Goal: Communication & Community: Participate in discussion

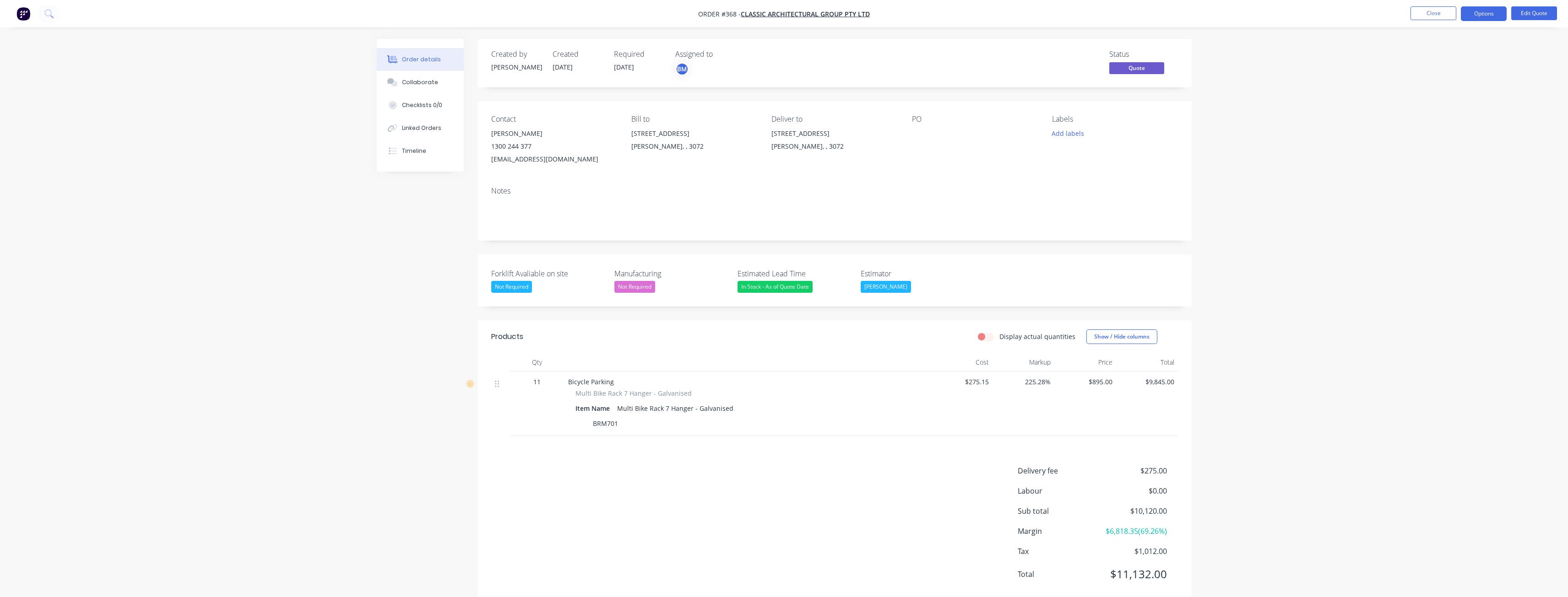
click at [309, 227] on div "Order details Collaborate Checklists 0/0 Linked Orders Timeline Order details C…" at bounding box center [784, 309] width 1568 height 619
click at [292, 137] on div "Order details Collaborate Checklists 0/0 Linked Orders Timeline Order details C…" at bounding box center [784, 309] width 1568 height 619
click at [1435, 10] on button "Close" at bounding box center [1433, 13] width 46 height 13
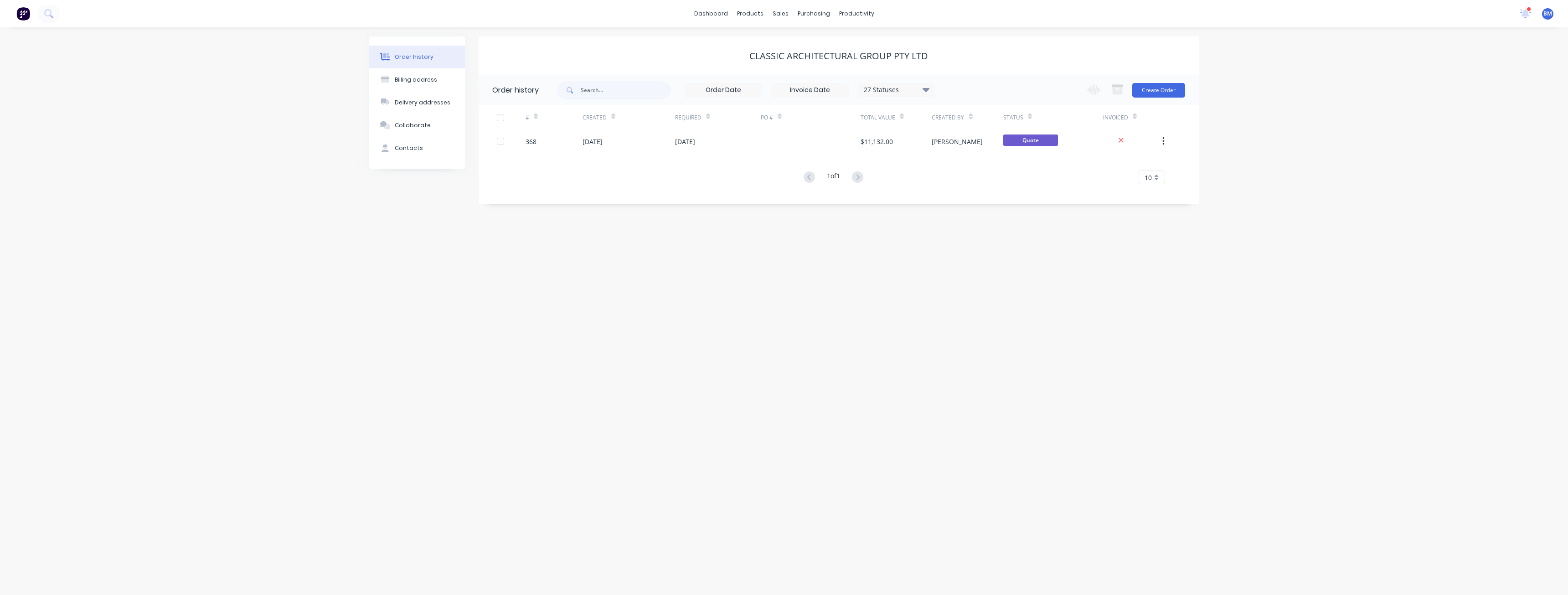
click at [279, 178] on div "Order history Billing address Delivery addresses Collaborate Contacts Classic A…" at bounding box center [784, 311] width 1568 height 568
click at [796, 39] on link "Sales Orders" at bounding box center [828, 43] width 121 height 18
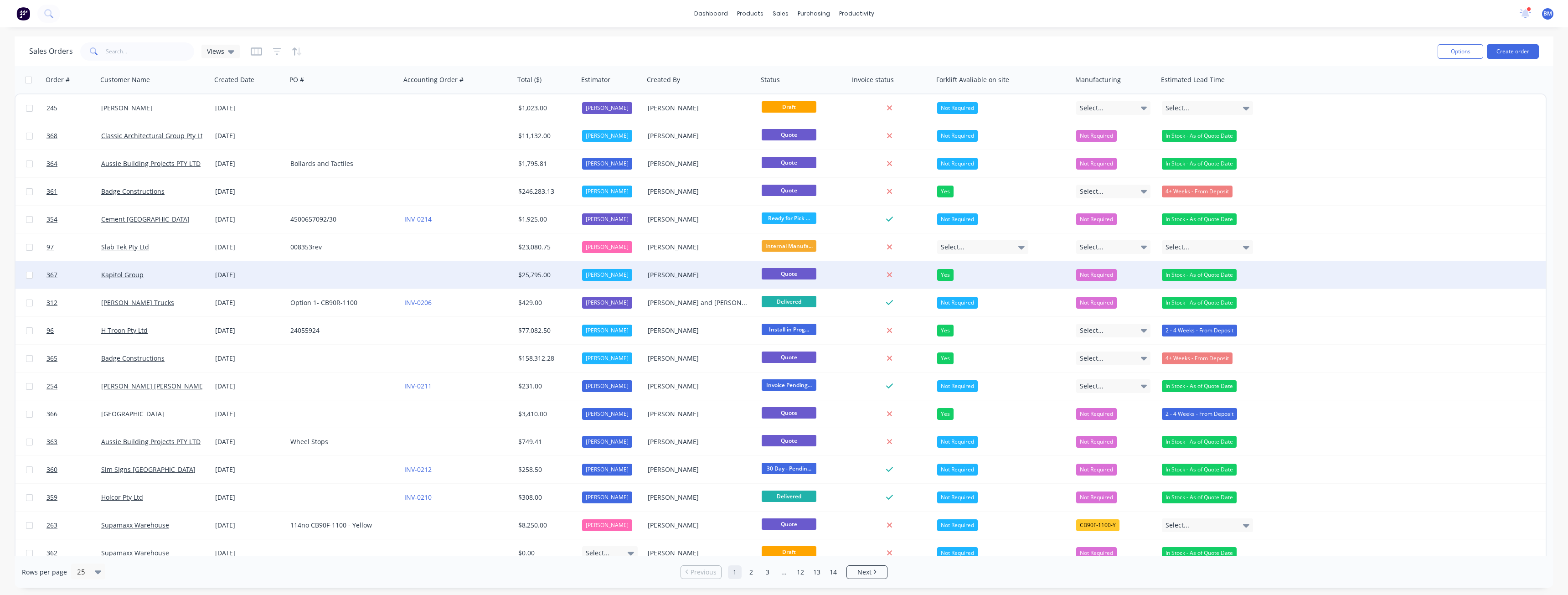
click at [409, 274] on div at bounding box center [457, 275] width 114 height 27
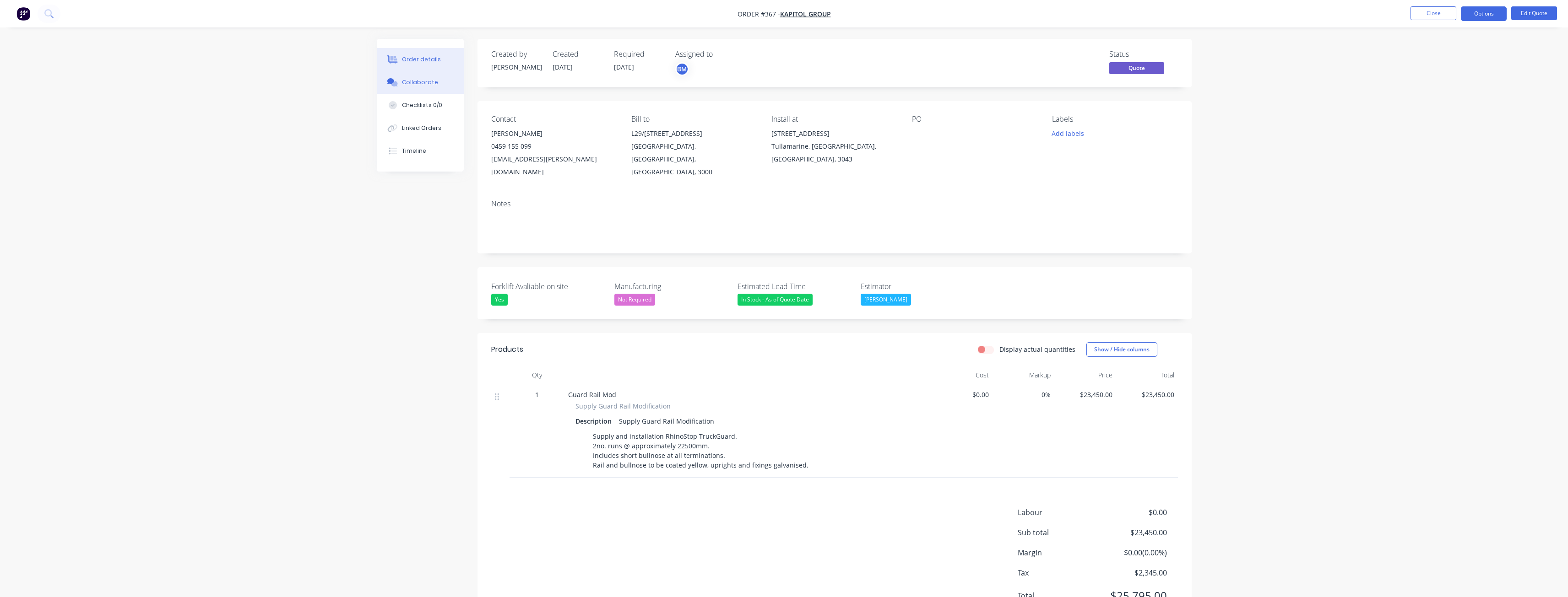
click at [418, 80] on div "Collaborate" at bounding box center [419, 82] width 36 height 8
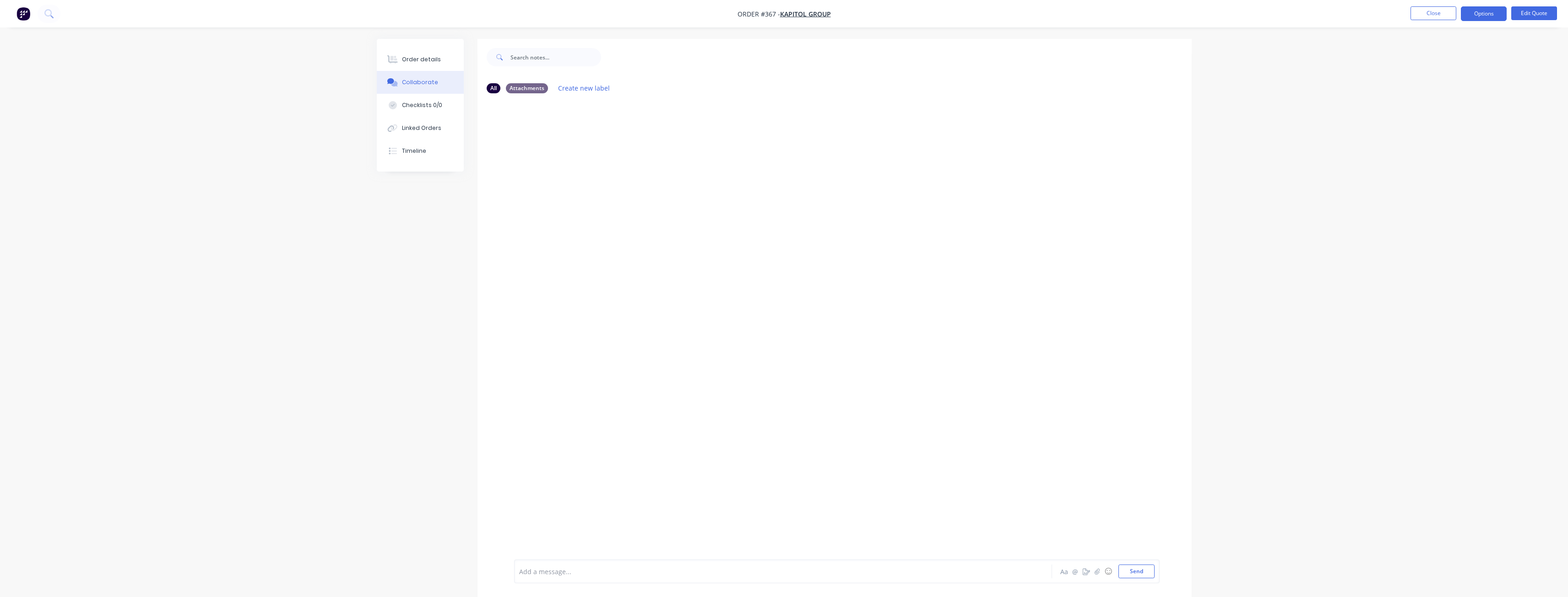
drag, startPoint x: 544, startPoint y: 570, endPoint x: 541, endPoint y: 566, distance: 5.0
click at [545, 570] on div at bounding box center [757, 572] width 476 height 10
click at [1139, 569] on button "Send" at bounding box center [1136, 571] width 36 height 13
click at [556, 178] on div "BM You - 02:37pm [DATE] I increased price by $700, Safe Direction haven't incre…" at bounding box center [834, 330] width 714 height 459
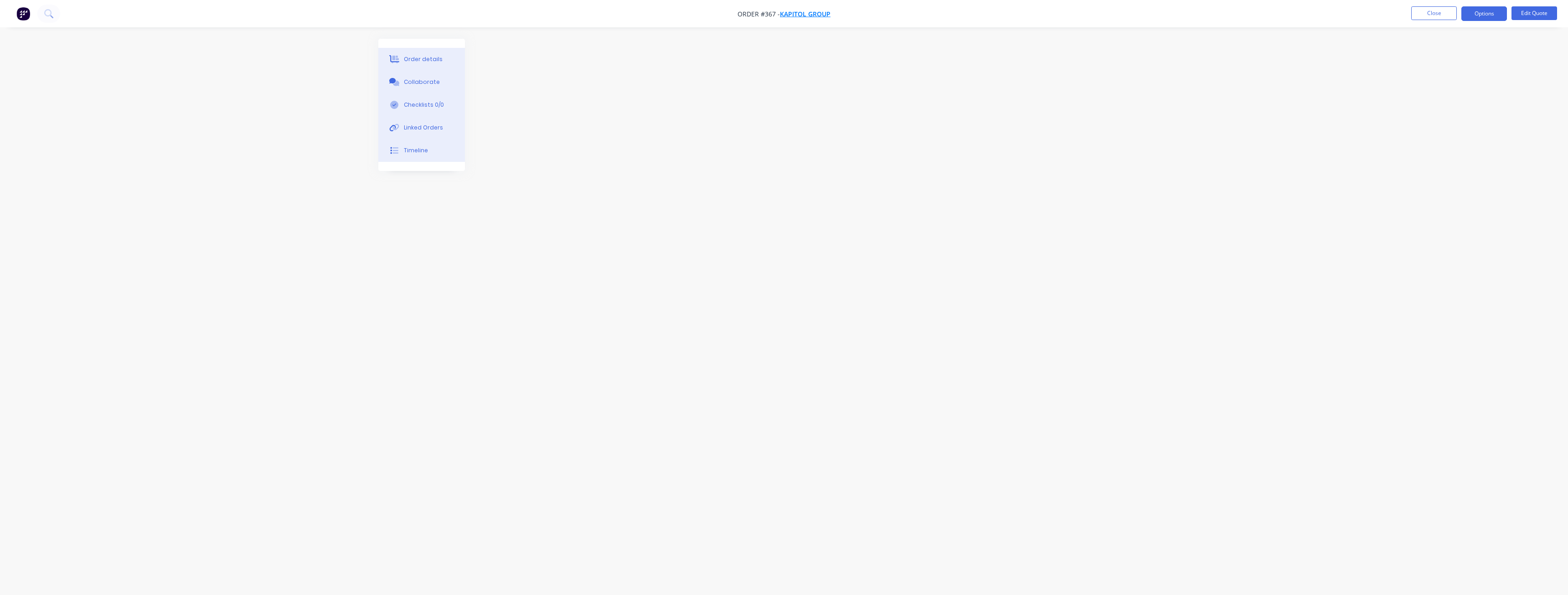
click at [805, 10] on span "Kapitol Group" at bounding box center [805, 14] width 51 height 9
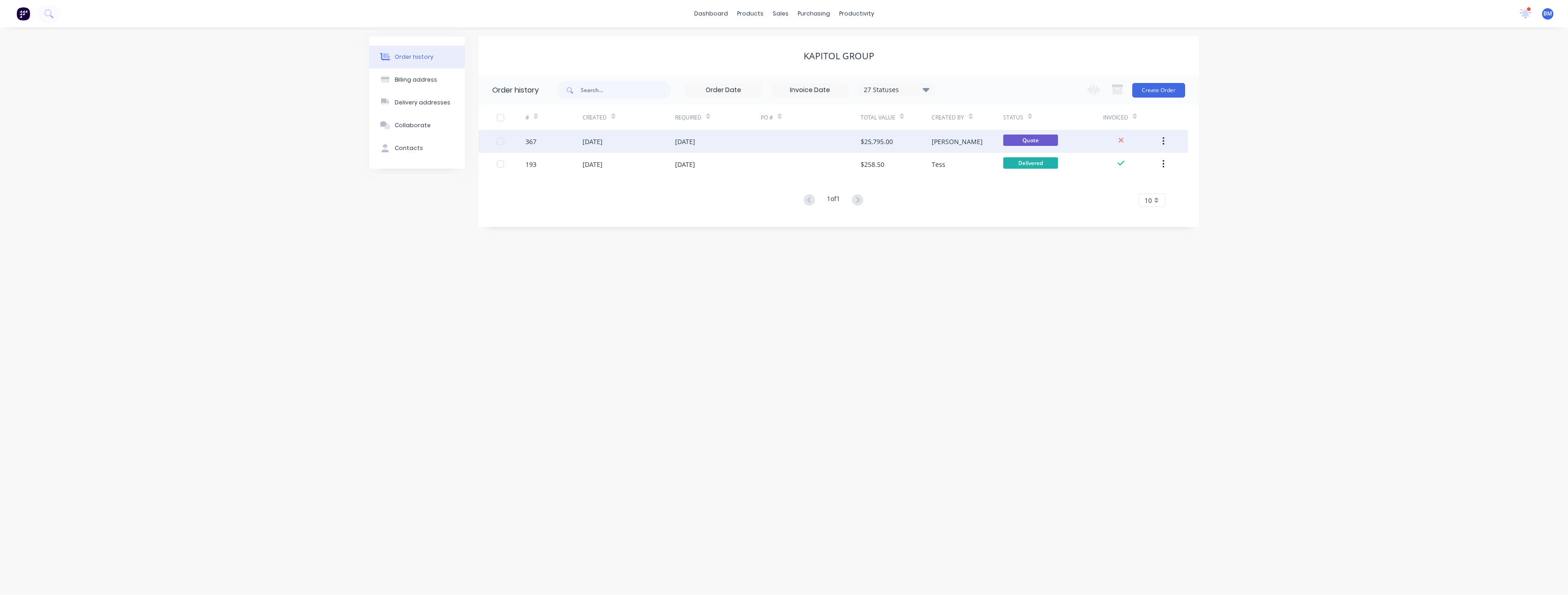
click at [740, 139] on div "[DATE]" at bounding box center [718, 141] width 86 height 23
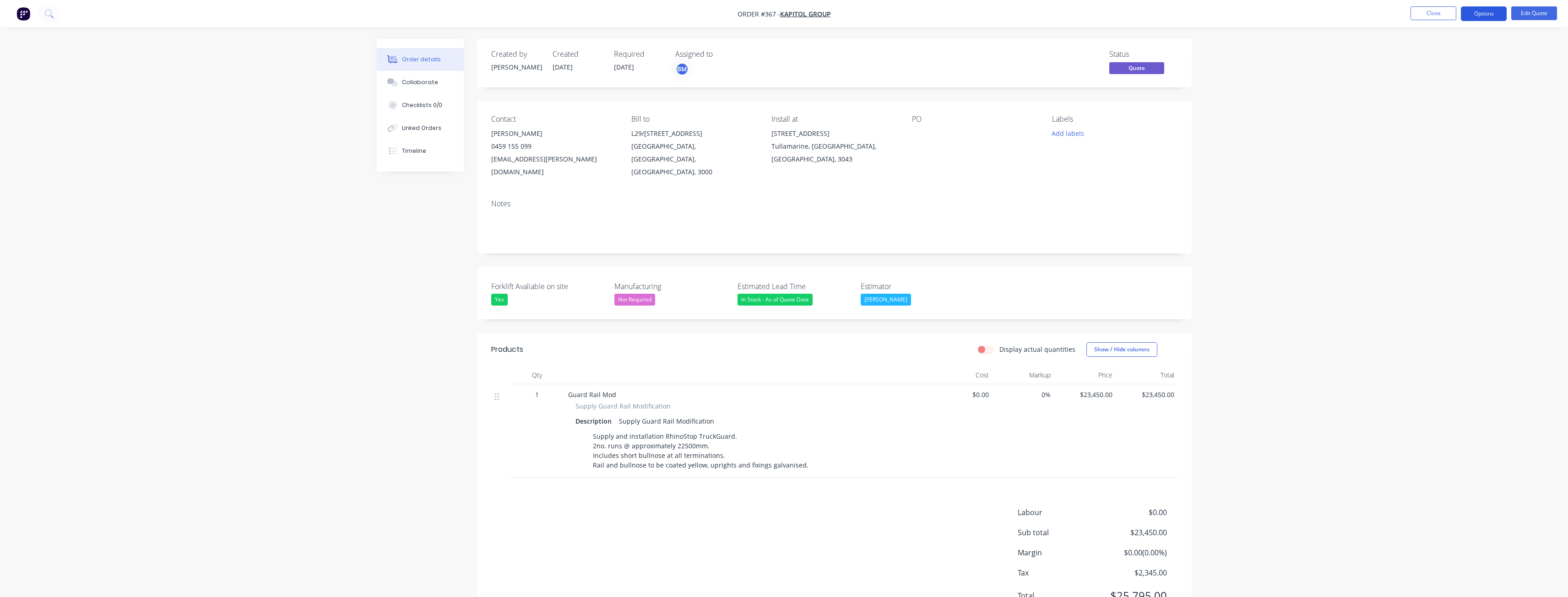
click at [1494, 10] on button "Options" at bounding box center [1484, 13] width 46 height 15
click at [1458, 103] on button "Convert to Order" at bounding box center [1456, 110] width 101 height 18
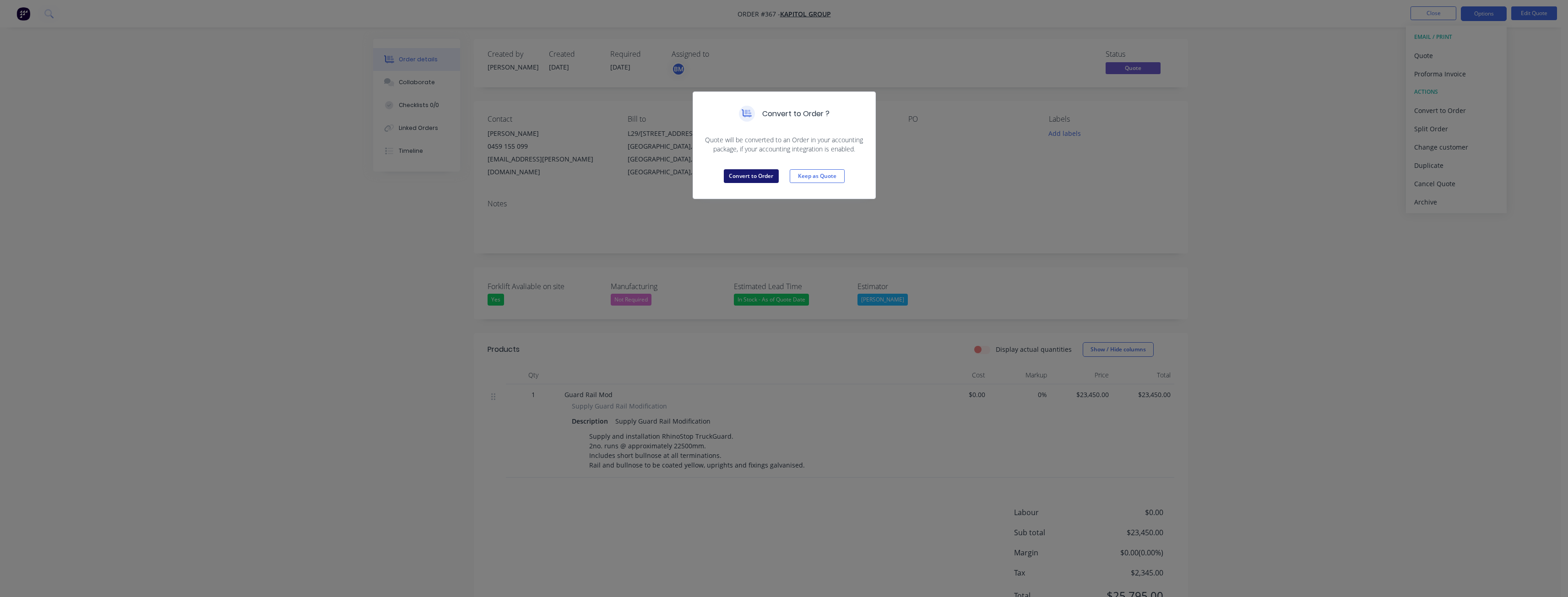
click at [759, 177] on button "Convert to Order" at bounding box center [751, 176] width 55 height 13
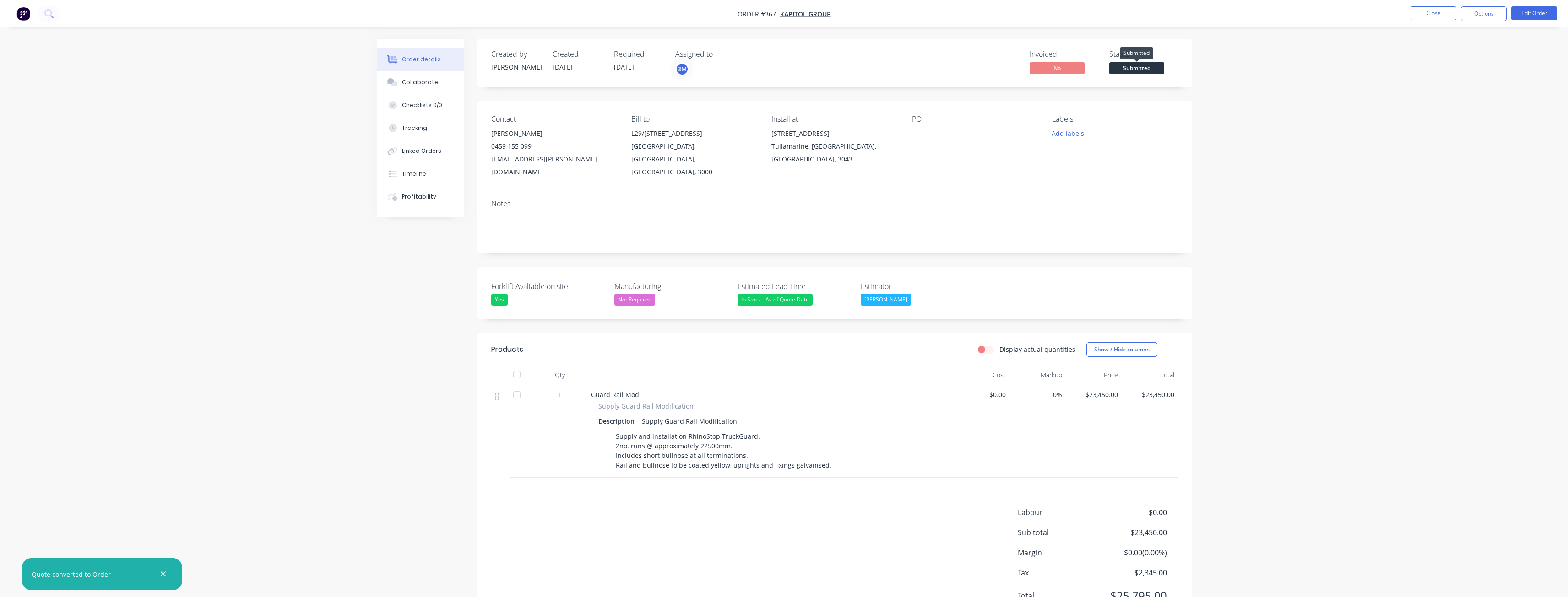
click at [1130, 67] on span "Submitted" at bounding box center [1136, 68] width 55 height 12
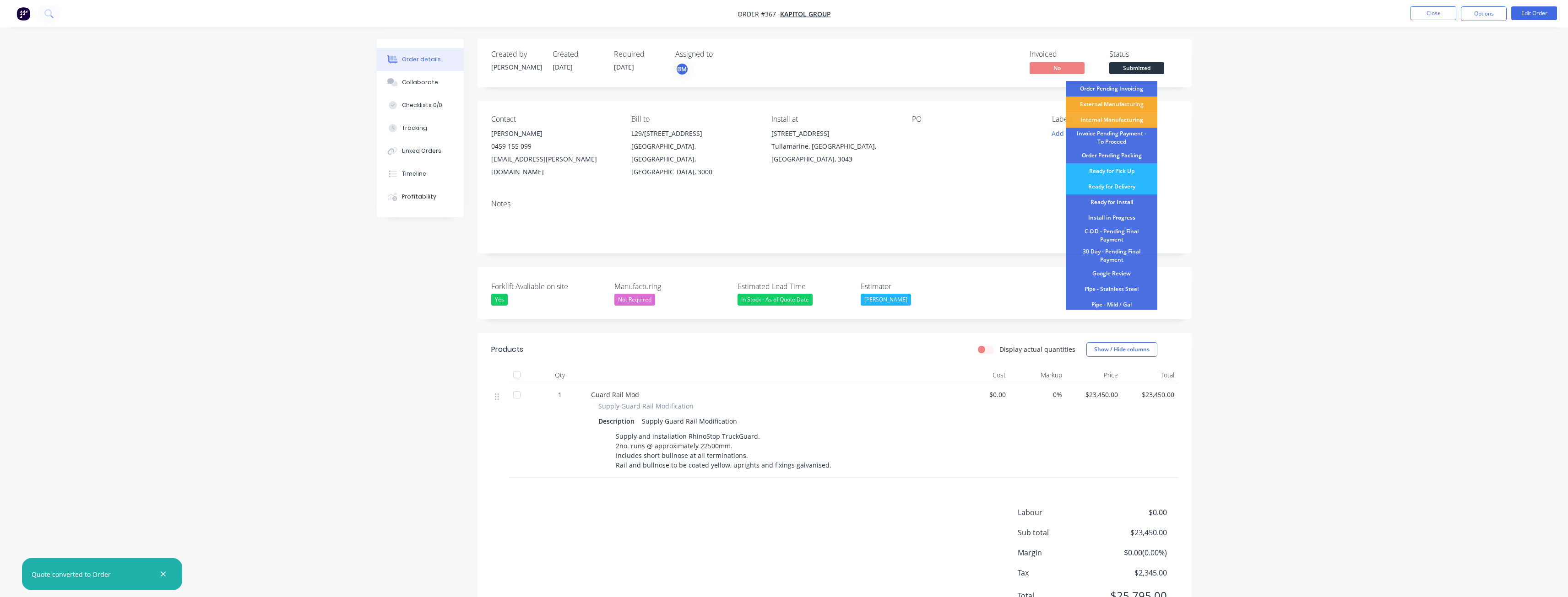
click at [1114, 100] on div "External Manufacturing" at bounding box center [1111, 104] width 92 height 15
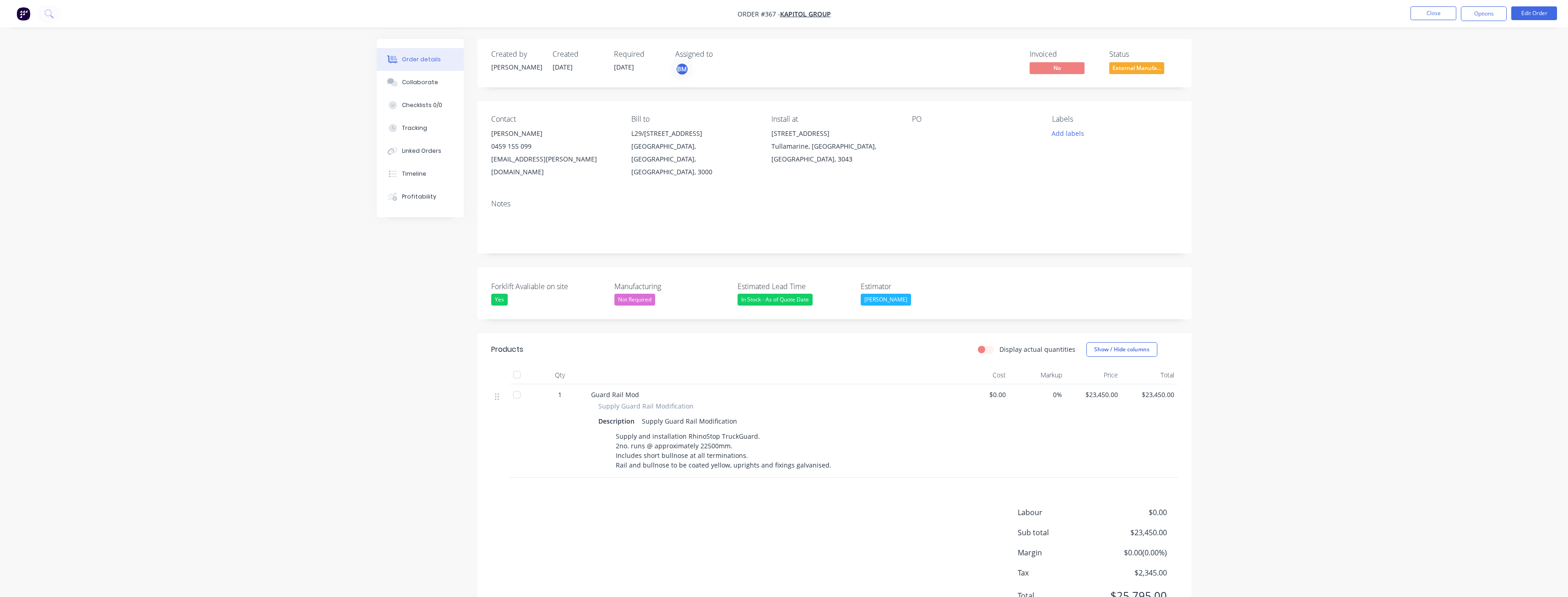
click at [878, 192] on div "Notes" at bounding box center [834, 223] width 714 height 61
click at [1492, 10] on button "Options" at bounding box center [1484, 13] width 46 height 15
click at [1424, 74] on div "Partial Invoice" at bounding box center [1456, 74] width 84 height 13
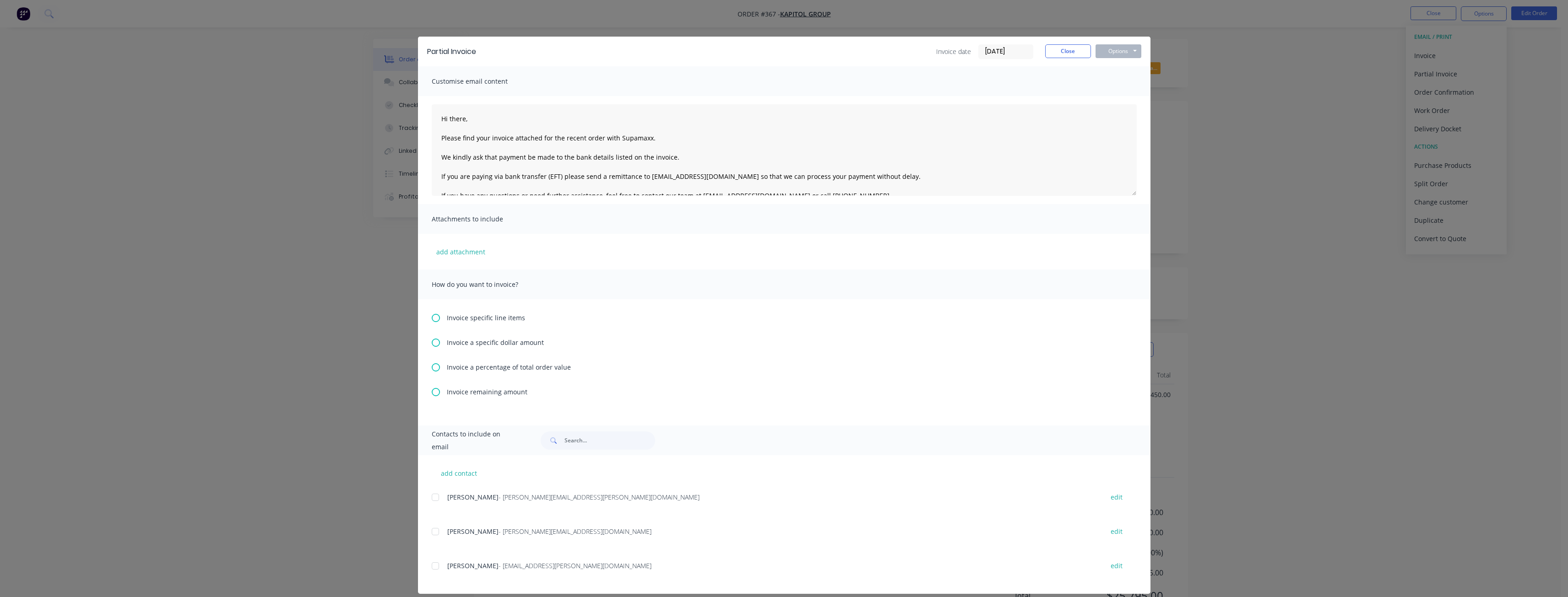
click at [433, 365] on icon at bounding box center [435, 367] width 8 height 8
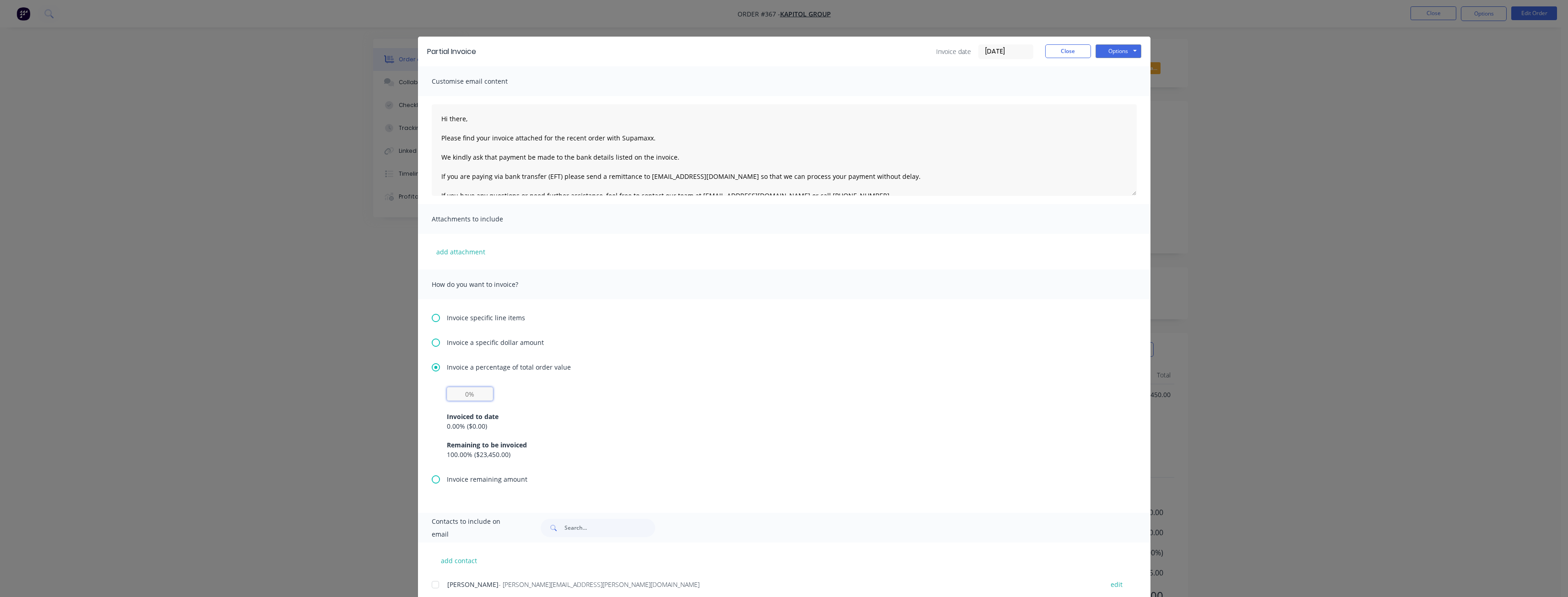
click at [476, 392] on input "text" at bounding box center [470, 394] width 46 height 13
type input "50%"
click at [641, 403] on div "Invoiced to date 0.00 % ( $0.00 ) Remaining to be invoiced 100.00 % ( $23,450.0…" at bounding box center [784, 430] width 675 height 59
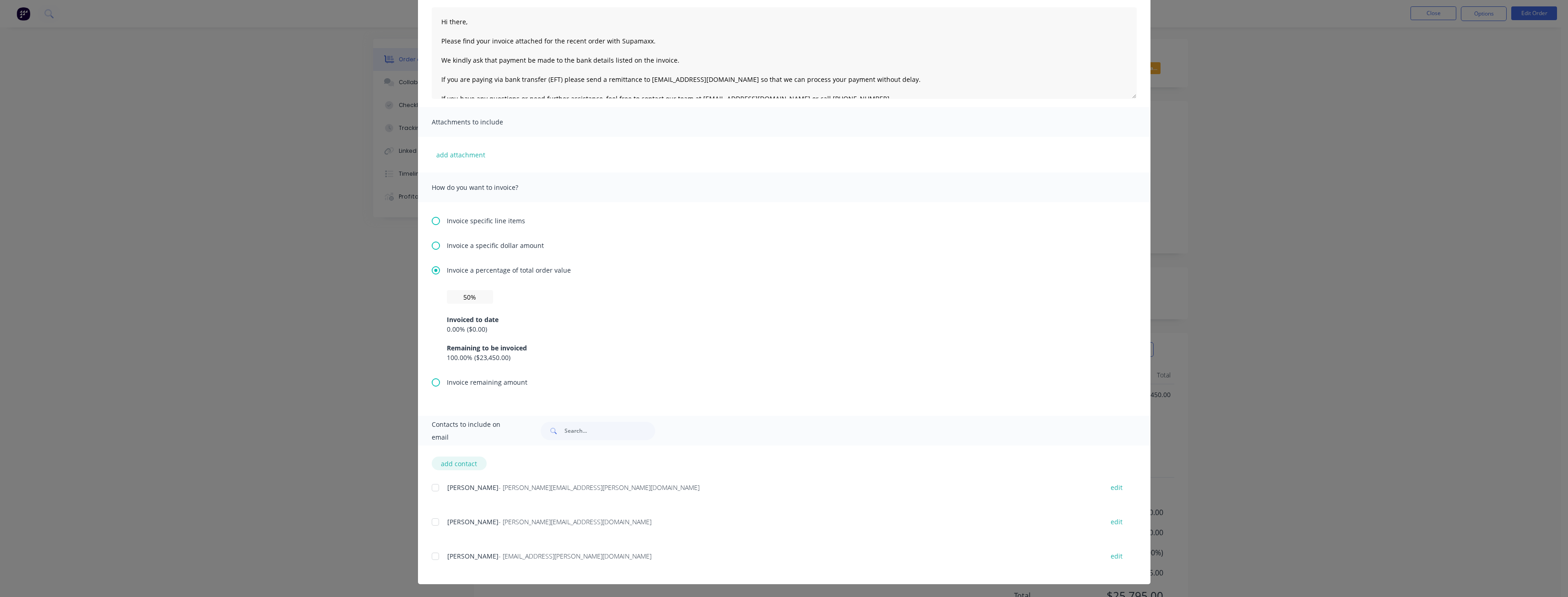
click at [458, 464] on button "add contact" at bounding box center [459, 463] width 55 height 13
select select "AU"
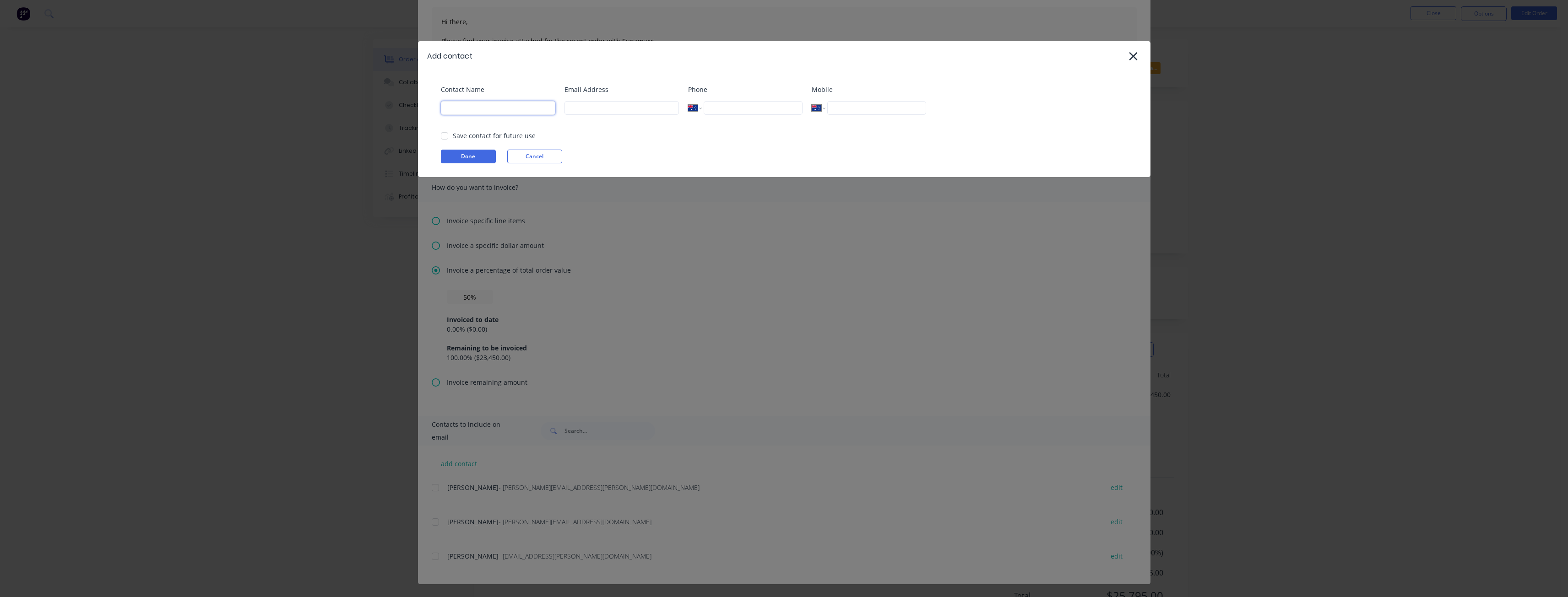
click at [488, 103] on input at bounding box center [498, 108] width 114 height 13
type input "[PERSON_NAME]"
click at [588, 104] on input at bounding box center [621, 108] width 114 height 13
type input "[PERSON_NAME][EMAIL_ADDRESS][DOMAIN_NAME]"
type input "0474 196 301"
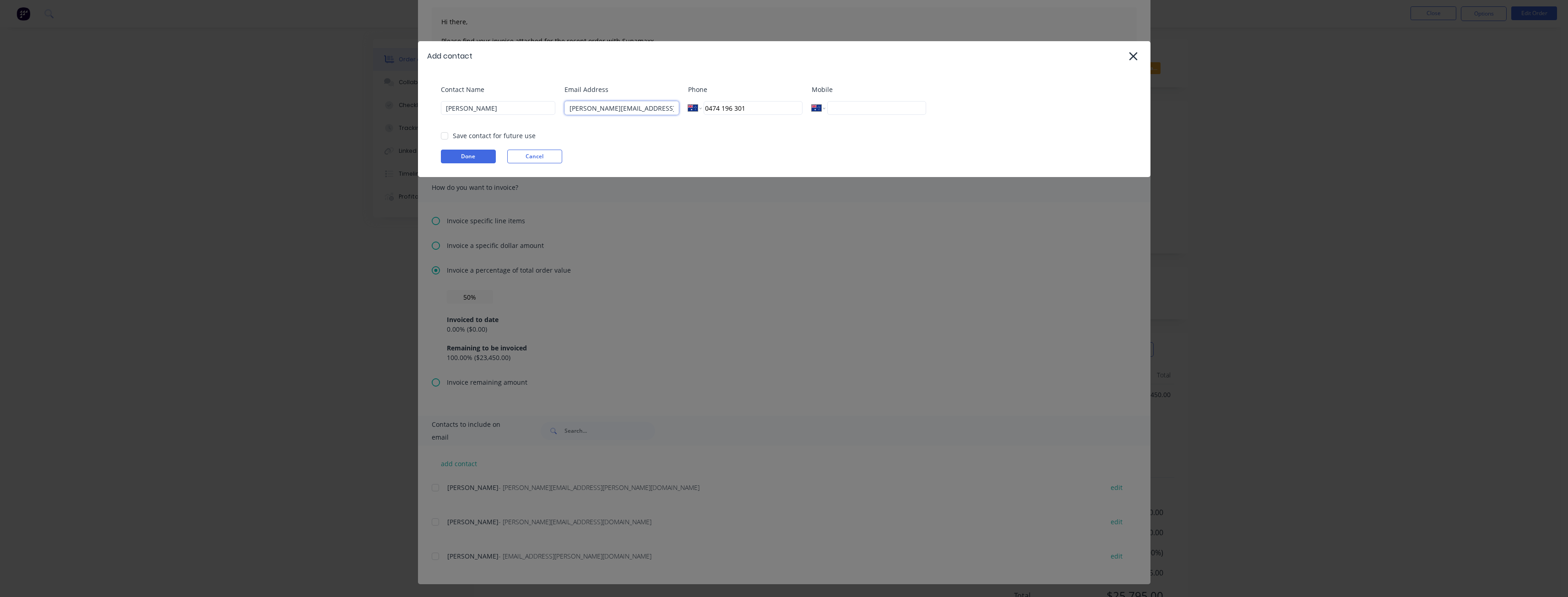
click at [447, 134] on div at bounding box center [444, 136] width 18 height 18
click at [446, 131] on div at bounding box center [444, 136] width 18 height 18
click at [470, 155] on button "Done" at bounding box center [468, 156] width 55 height 13
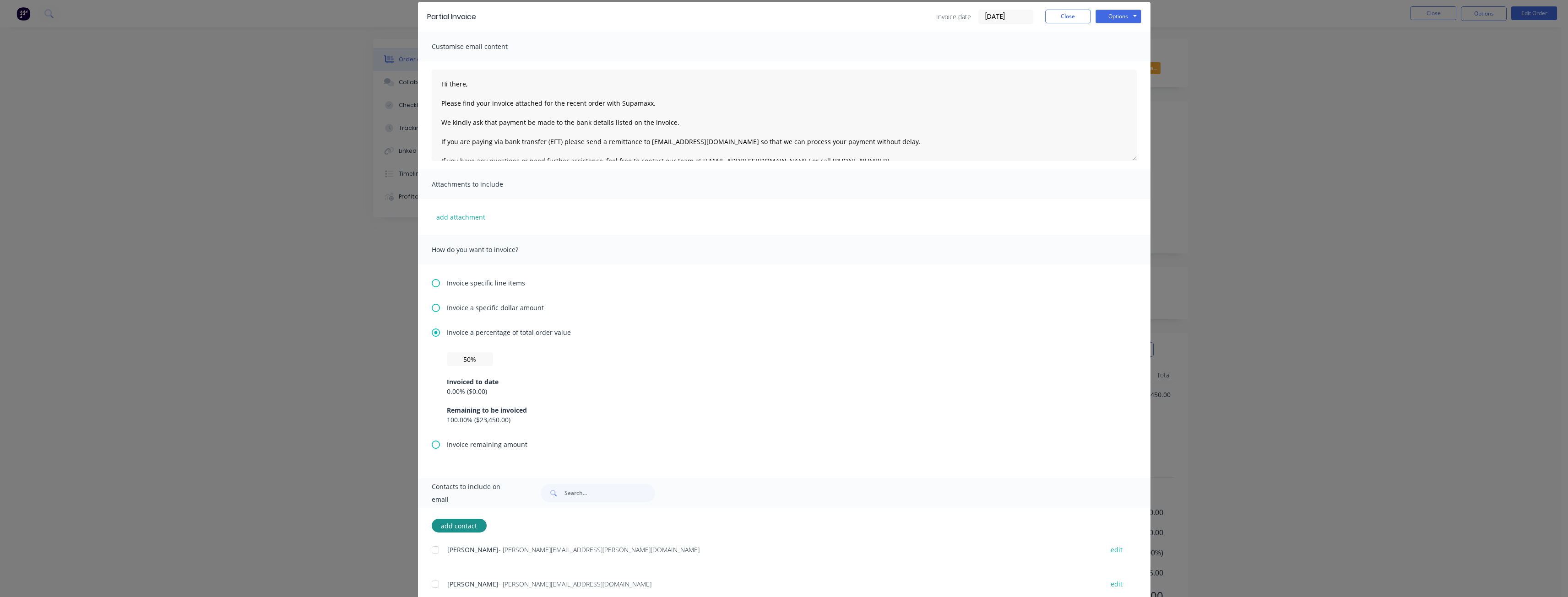
scroll to position [46, 0]
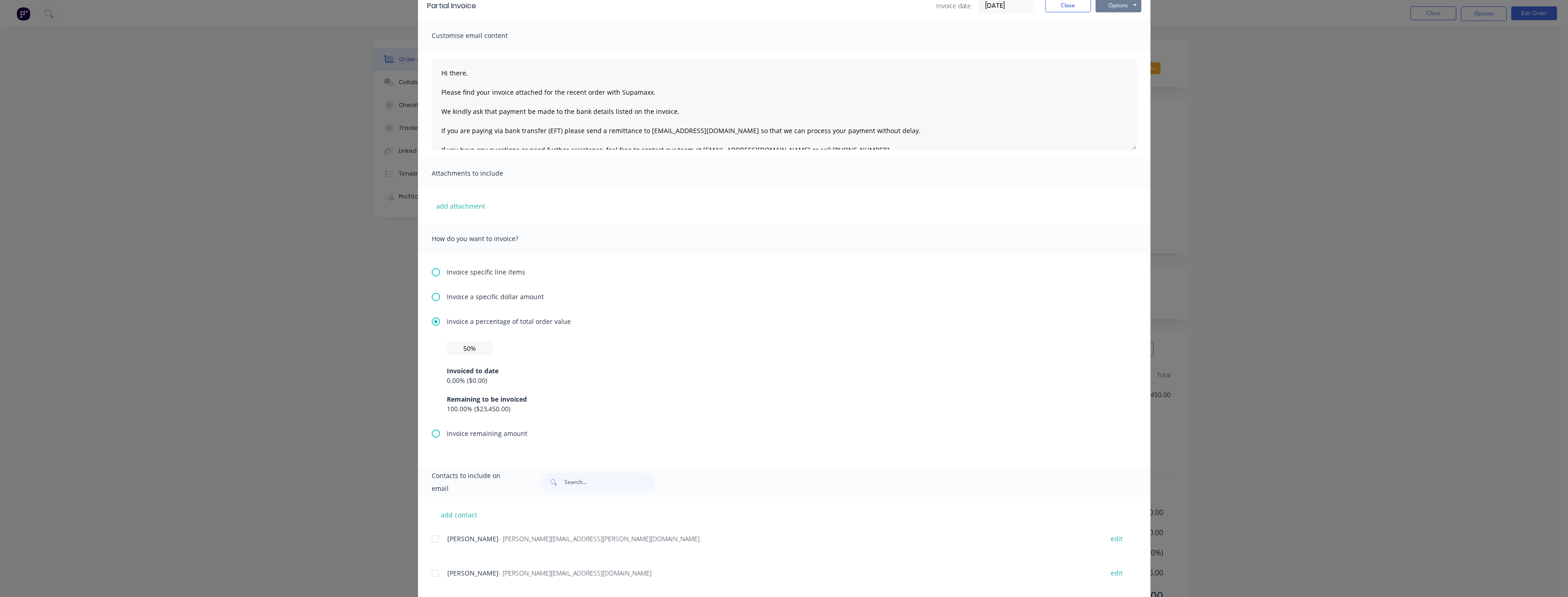
click at [1110, 4] on button "Options" at bounding box center [1118, 5] width 46 height 13
click at [1115, 53] on button "Email" at bounding box center [1125, 52] width 59 height 15
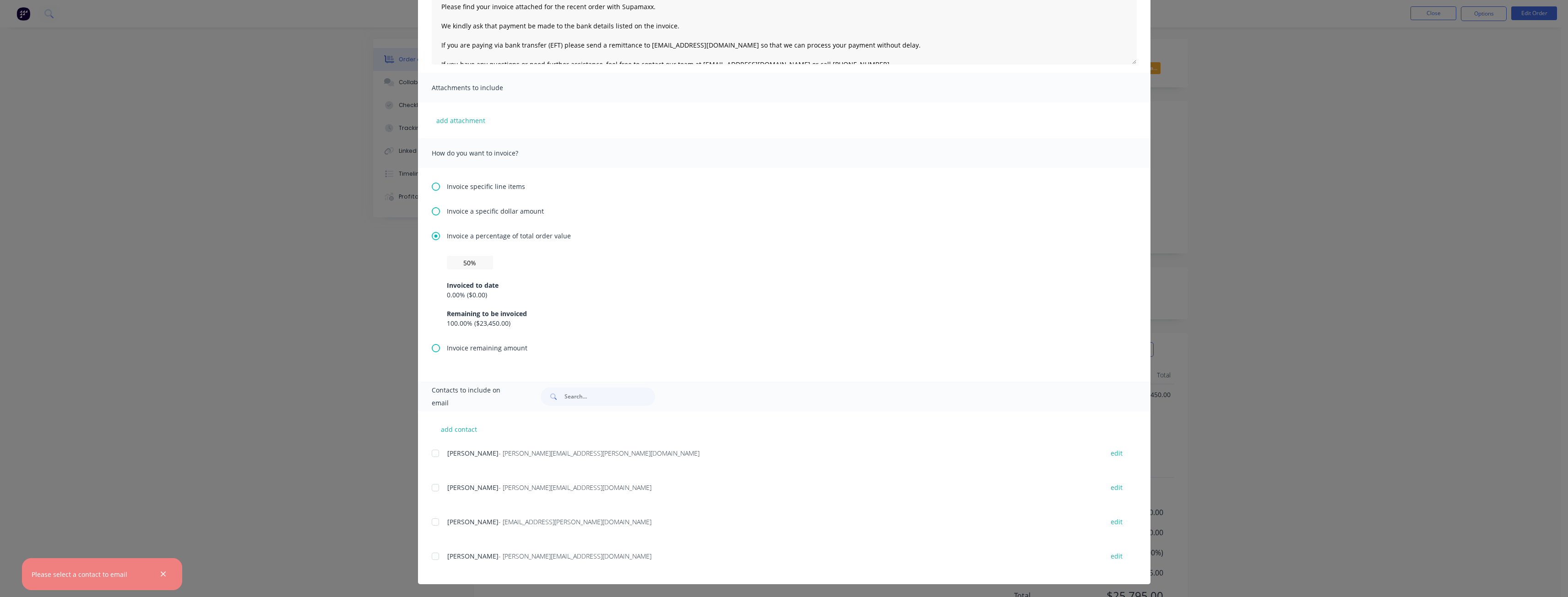
click at [431, 555] on div at bounding box center [435, 557] width 18 height 18
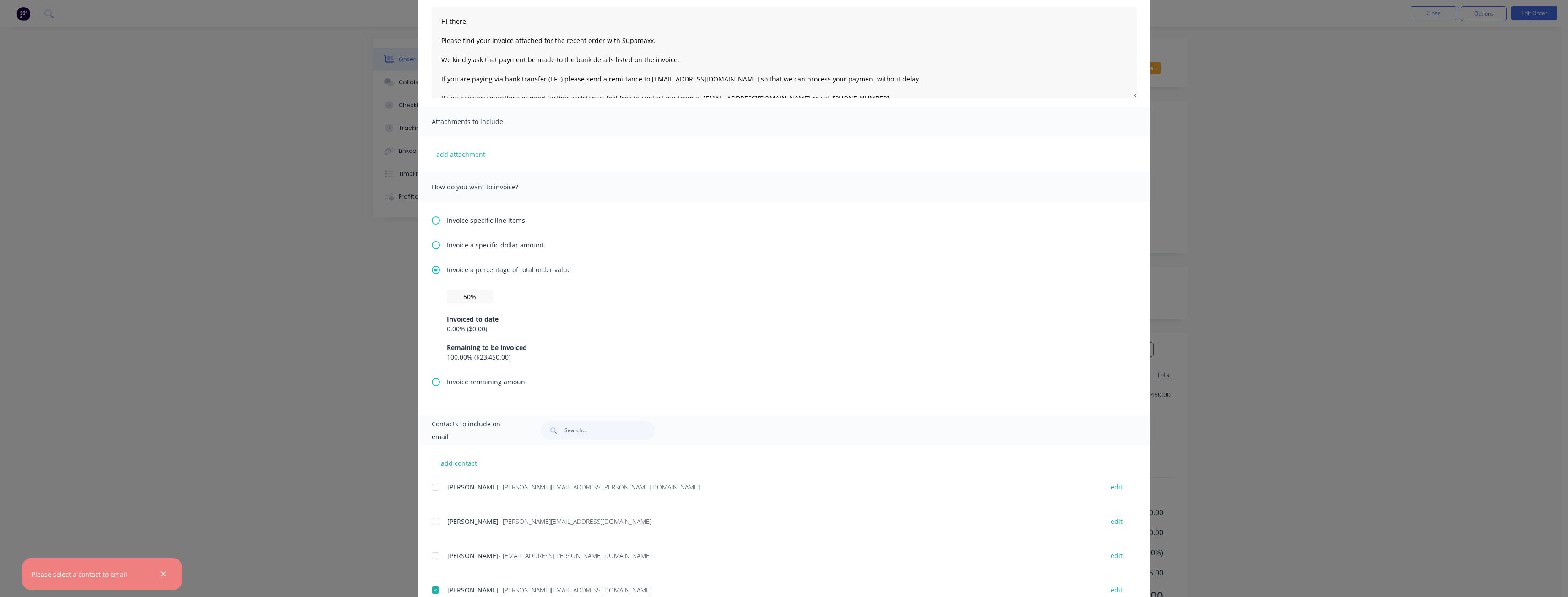
scroll to position [0, 0]
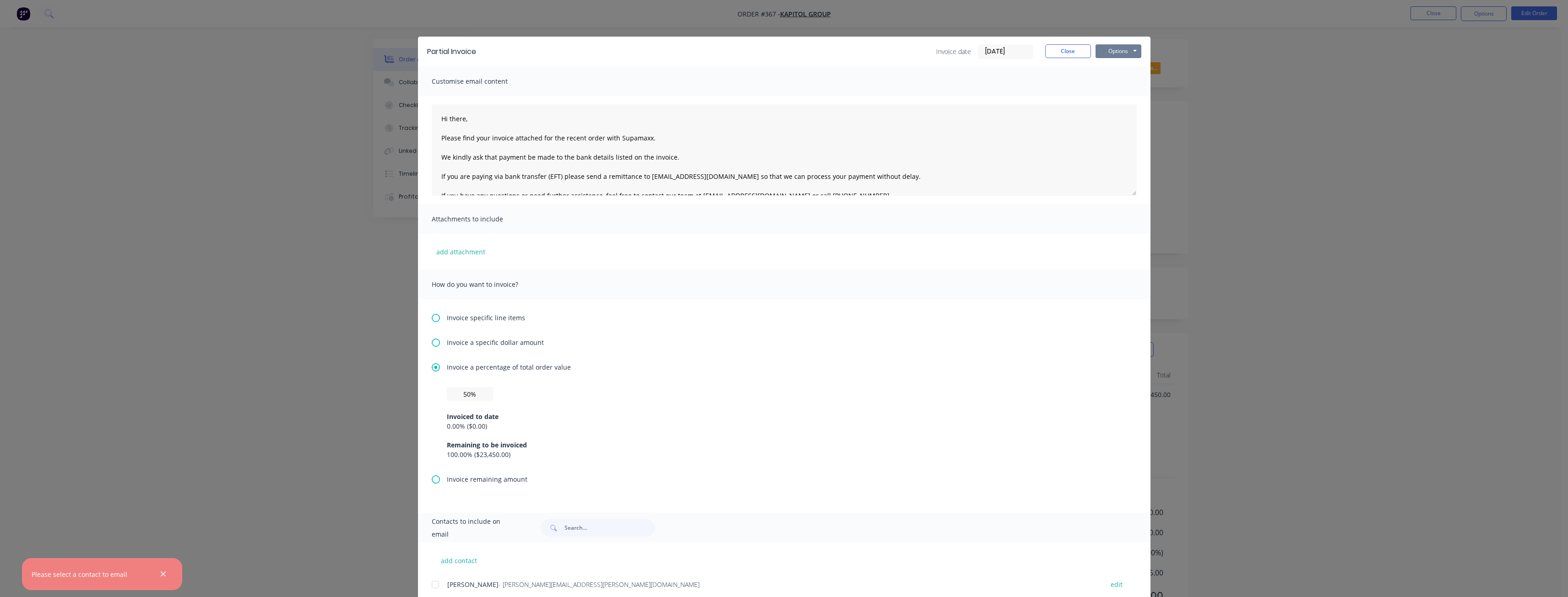
click at [1107, 52] on button "Options" at bounding box center [1118, 51] width 46 height 13
click at [1114, 96] on button "Email" at bounding box center [1125, 98] width 59 height 15
click at [1052, 46] on button "Close" at bounding box center [1068, 51] width 46 height 13
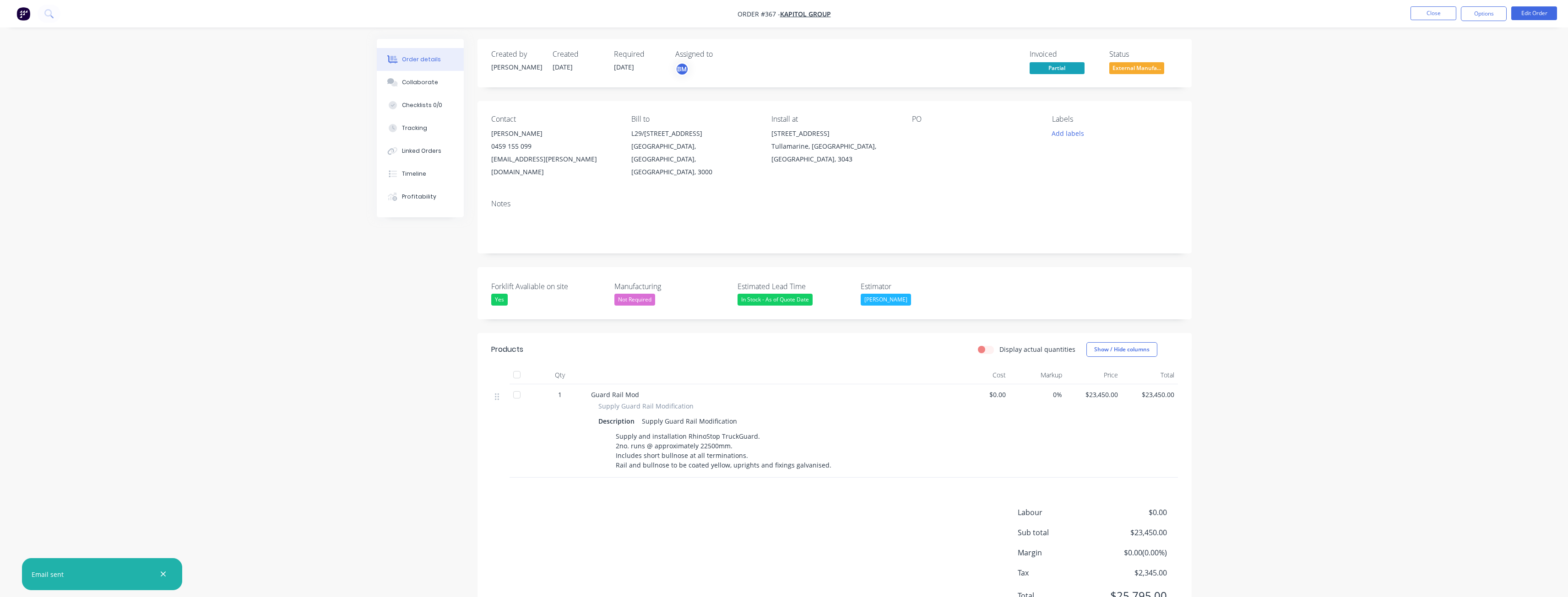
click at [165, 575] on icon "button" at bounding box center [163, 574] width 6 height 8
click at [172, 141] on div "Order details Collaborate Checklists 0/0 Tracking Linked Orders Timeline Profit…" at bounding box center [784, 320] width 1568 height 640
click at [230, 134] on div "Order details Collaborate Checklists 0/0 Tracking Linked Orders Timeline Profit…" at bounding box center [784, 320] width 1568 height 640
click at [240, 177] on div "Order details Collaborate Checklists 0/0 Tracking Linked Orders Timeline Profit…" at bounding box center [784, 320] width 1568 height 640
click at [230, 95] on div "Order details Collaborate Checklists 0/0 Tracking Linked Orders Timeline Profit…" at bounding box center [784, 320] width 1568 height 640
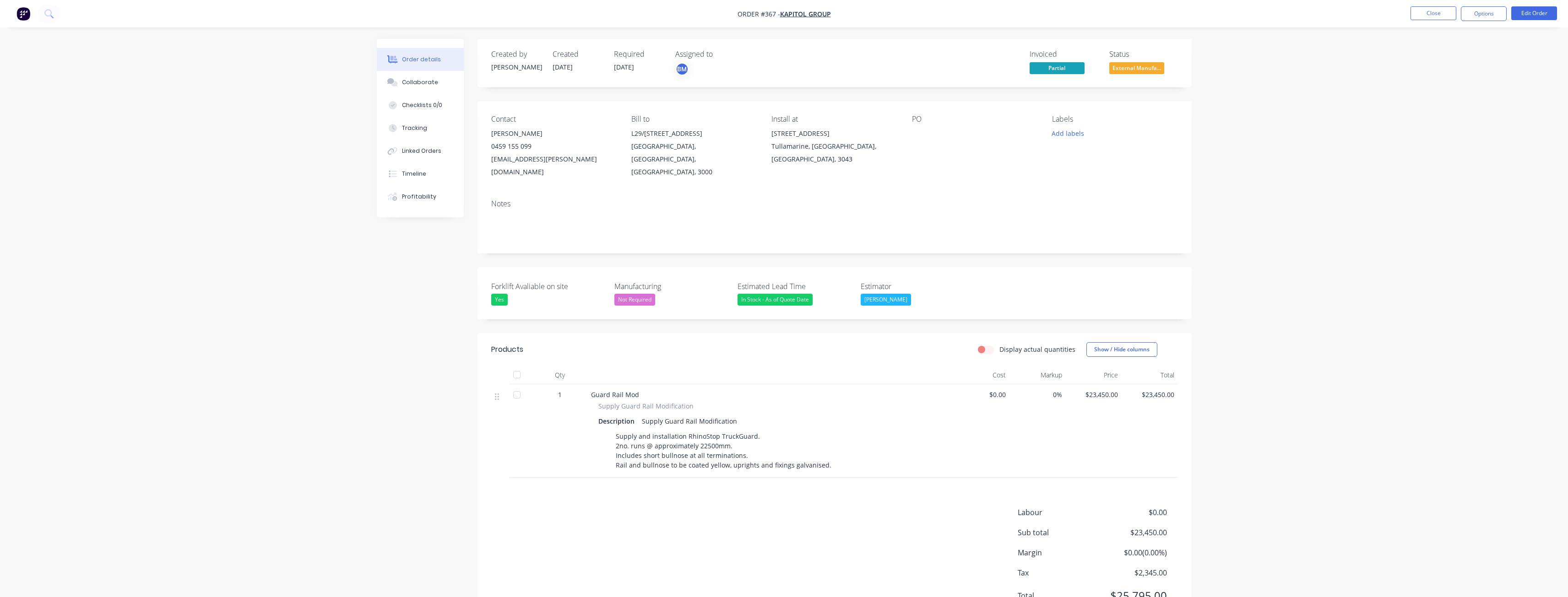
click at [281, 121] on div "Order details Collaborate Checklists 0/0 Tracking Linked Orders Timeline Profit…" at bounding box center [784, 320] width 1568 height 640
click at [1484, 11] on button "Options" at bounding box center [1484, 13] width 46 height 15
click at [1436, 130] on div "Delivery Docket" at bounding box center [1456, 129] width 84 height 13
click at [1168, 137] on div "Add labels" at bounding box center [1114, 133] width 125 height 12
click at [1026, 145] on div "PO" at bounding box center [974, 147] width 125 height 64
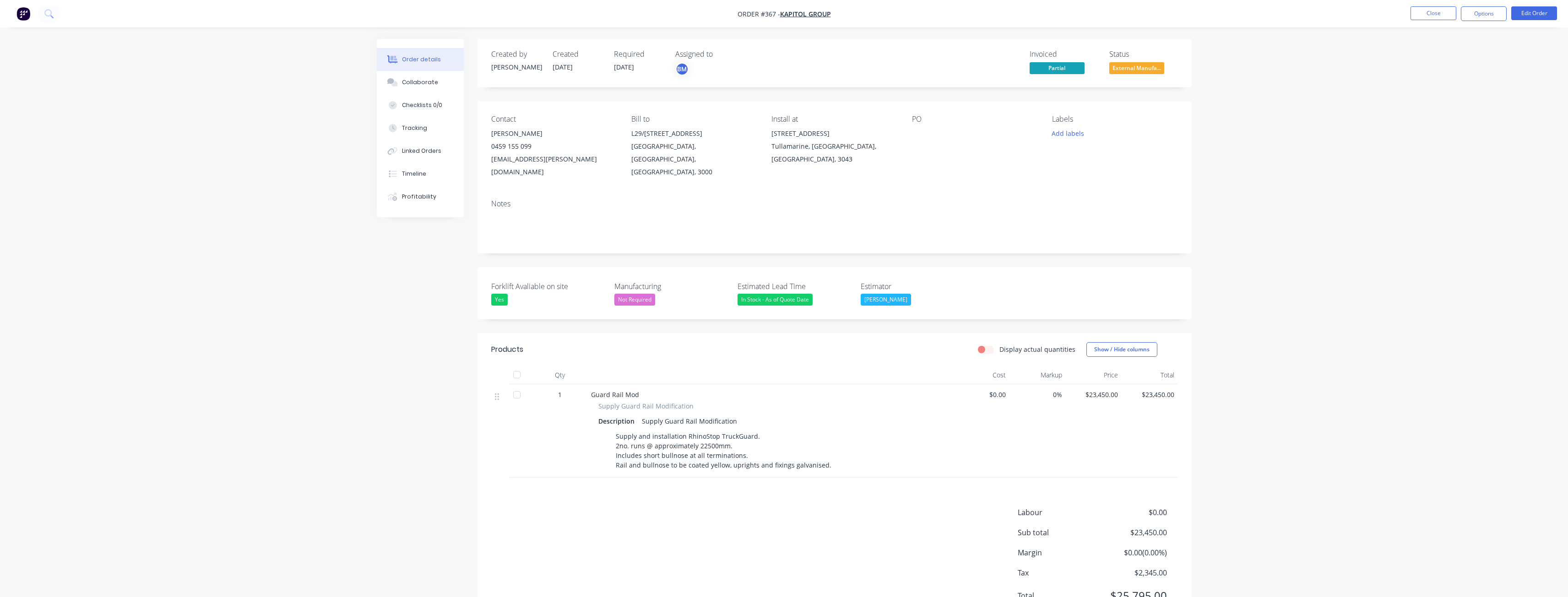
click at [1133, 199] on div "Notes" at bounding box center [834, 203] width 686 height 9
click at [1486, 13] on button "Options" at bounding box center [1484, 13] width 46 height 15
click at [1430, 90] on div "Without pricing" at bounding box center [1456, 92] width 84 height 13
